Goal: Find specific page/section: Find specific page/section

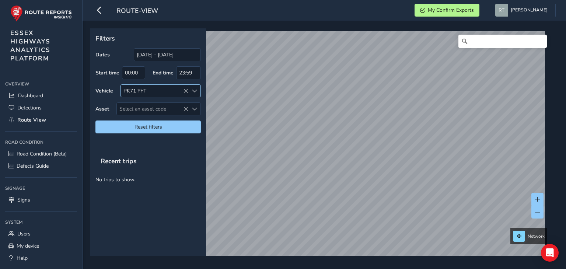
click at [184, 92] on icon at bounding box center [185, 90] width 5 height 5
click at [185, 92] on icon at bounding box center [185, 90] width 5 height 5
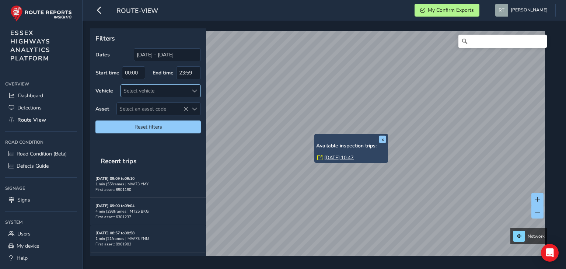
click at [330, 157] on link "[DATE] 10:47" at bounding box center [338, 157] width 29 height 7
